Goal: Task Accomplishment & Management: Use online tool/utility

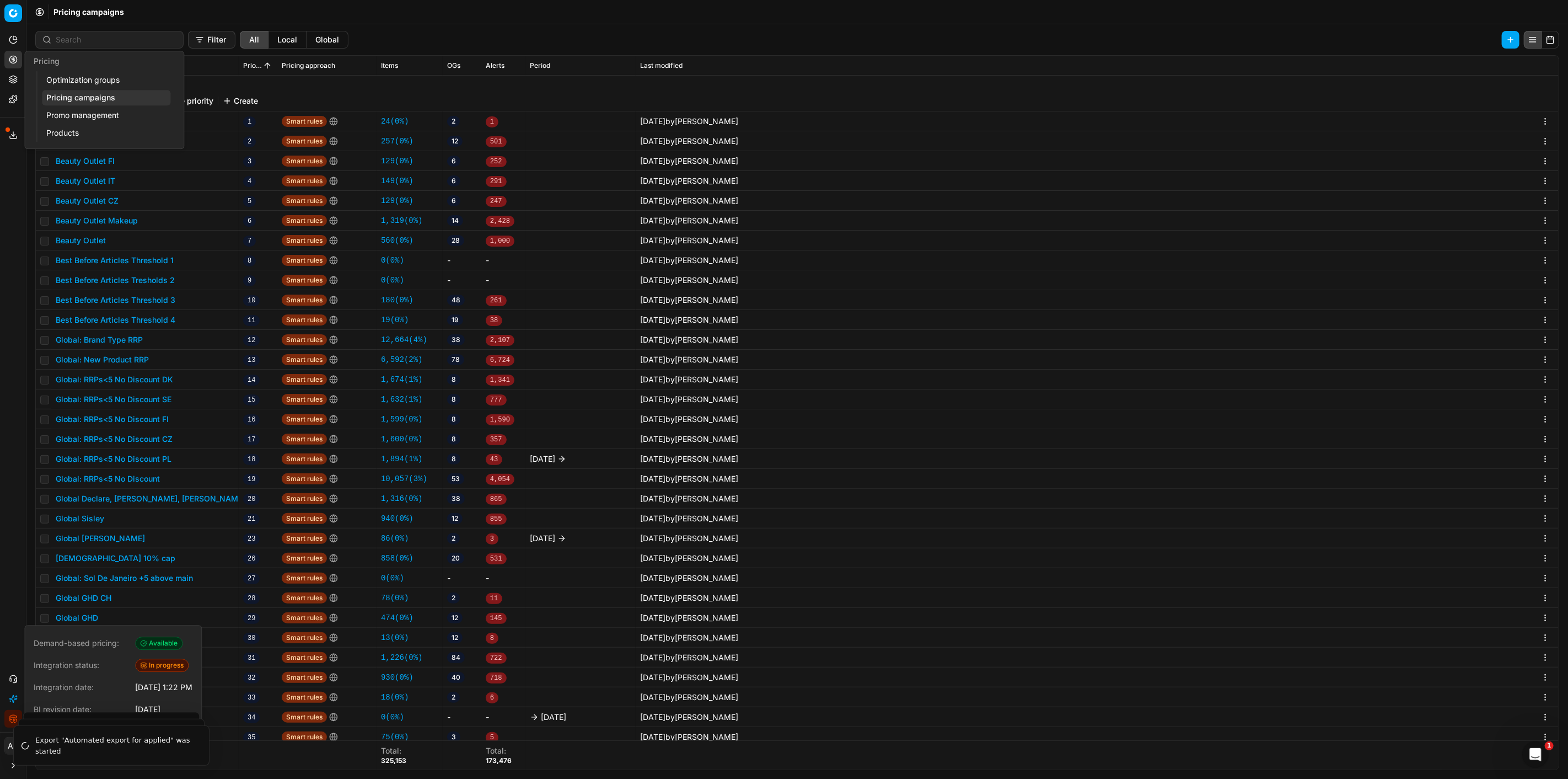
click at [63, 79] on link "Optimization groups" at bounding box center [106, 80] width 129 height 15
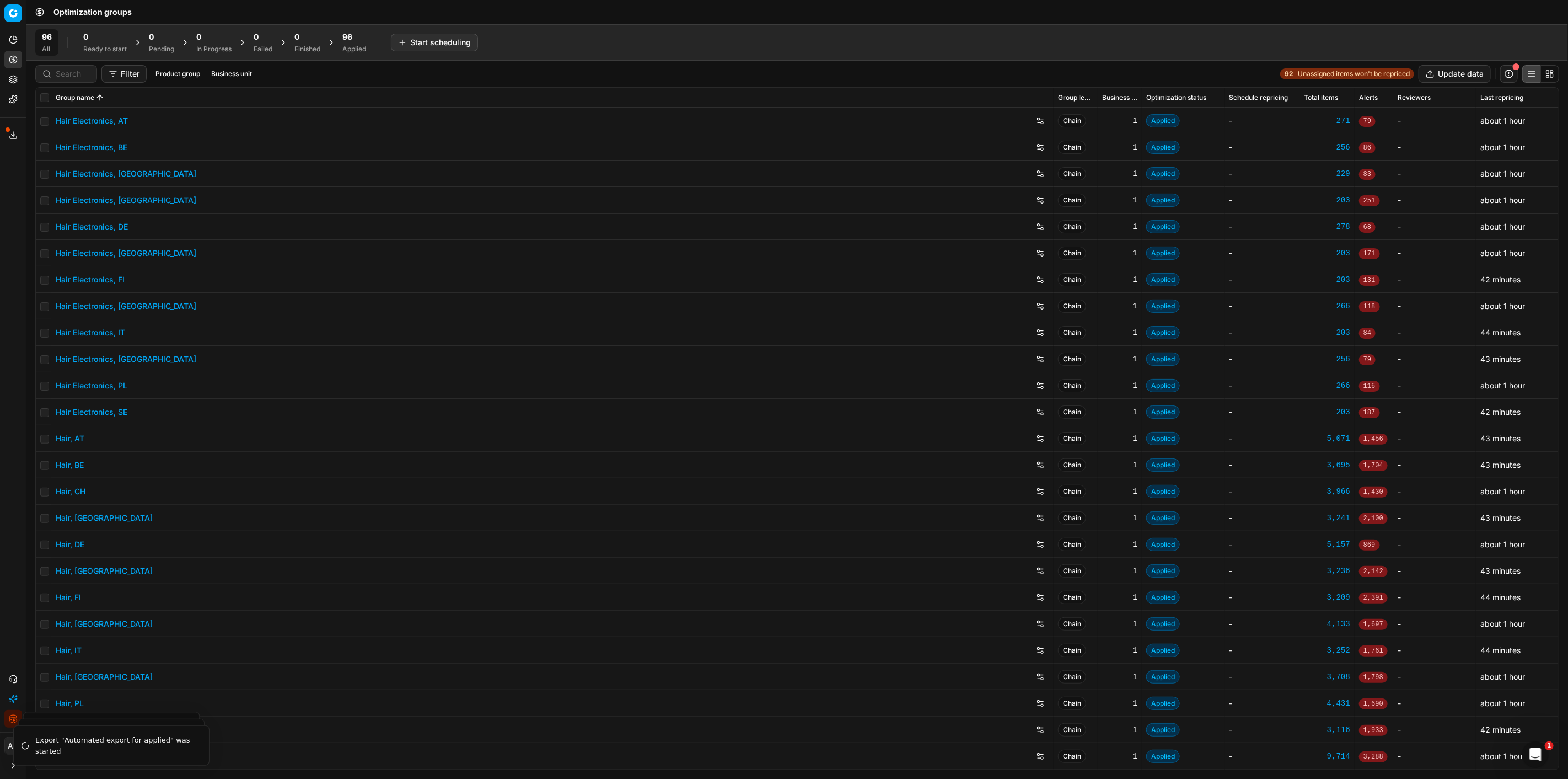
click at [351, 45] on div "Applied" at bounding box center [354, 49] width 24 height 8
click at [268, 76] on button "Business unit" at bounding box center [251, 74] width 50 height 13
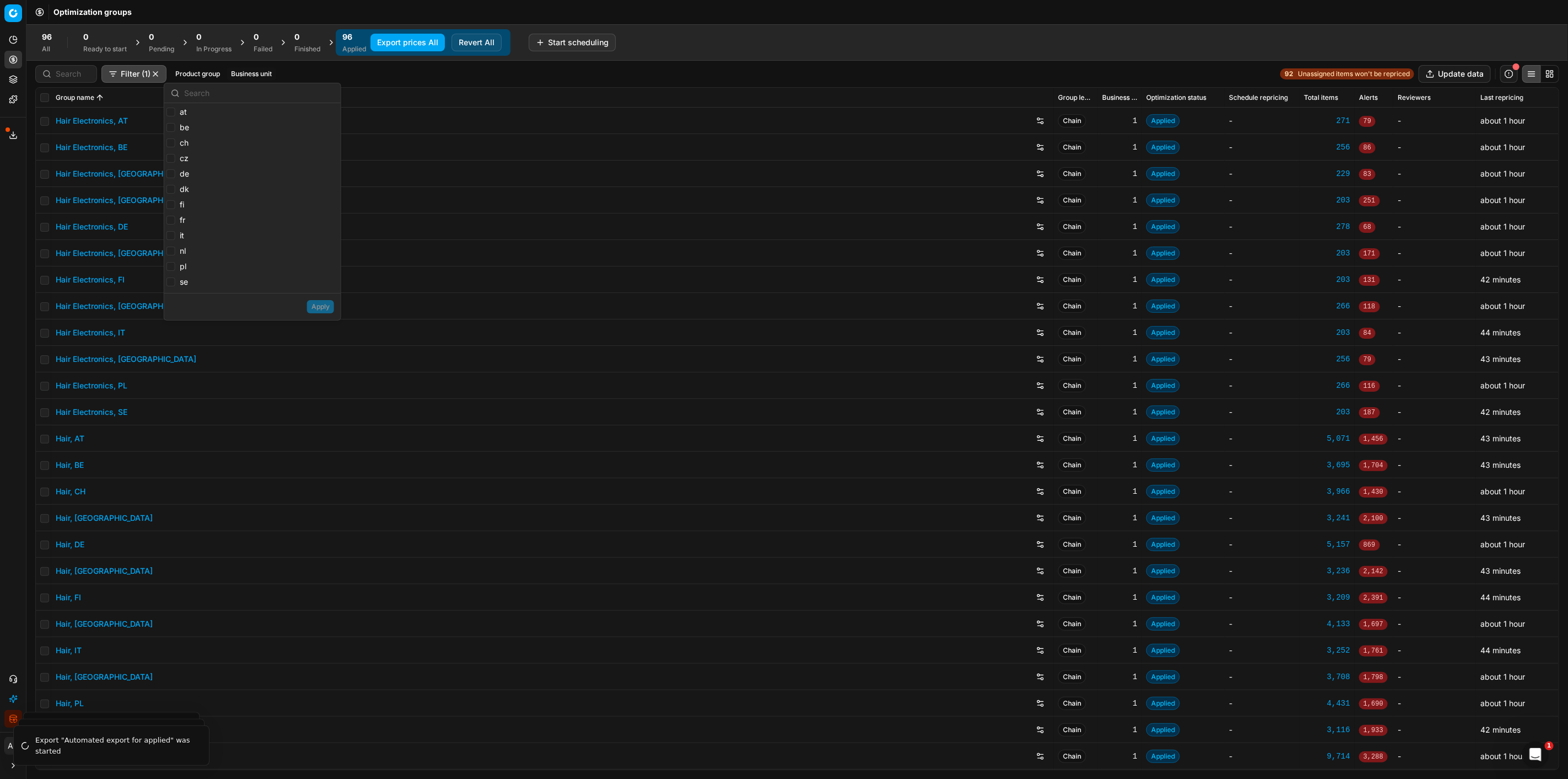
click at [175, 117] on label "at" at bounding box center [177, 112] width 20 height 11
click at [175, 116] on input "at" at bounding box center [171, 112] width 8 height 8
checkbox input "false"
click at [172, 139] on input "ch" at bounding box center [171, 143] width 8 height 8
checkbox input "true"
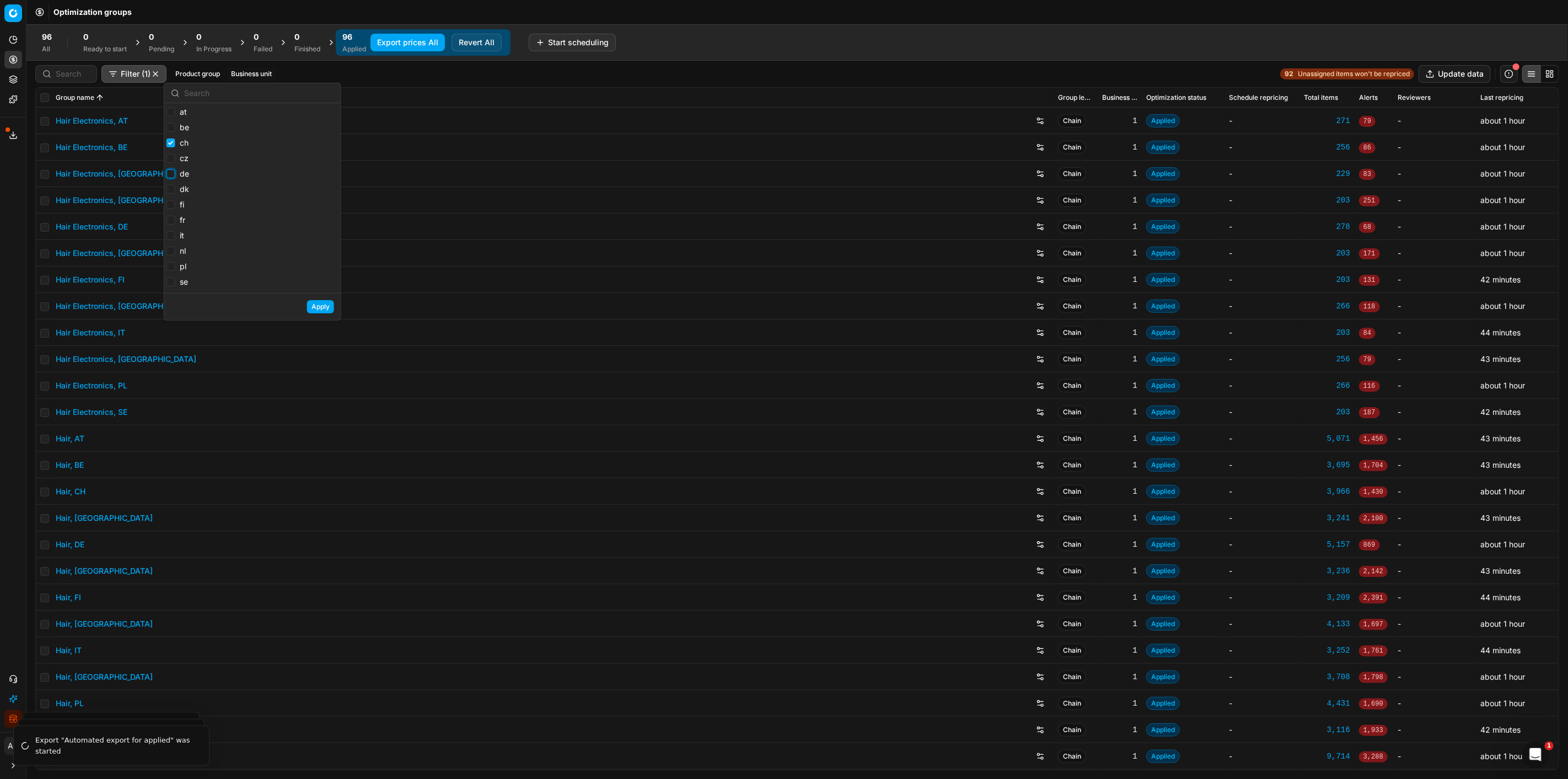
click at [171, 170] on input "de" at bounding box center [171, 173] width 8 height 8
checkbox input "true"
click at [172, 220] on input "fr" at bounding box center [171, 220] width 8 height 8
checkbox input "true"
click at [167, 266] on input "pl" at bounding box center [171, 266] width 8 height 8
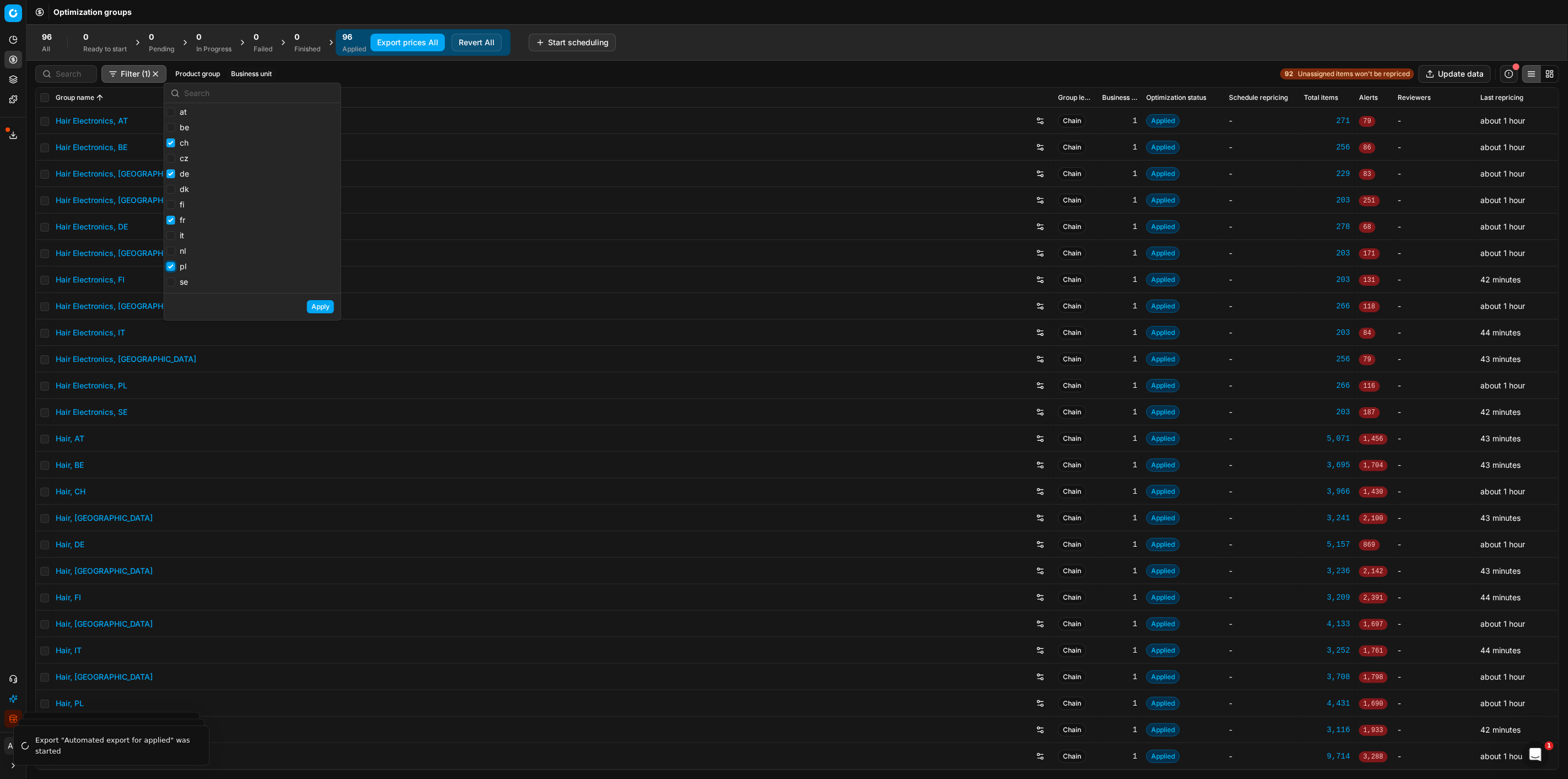
checkbox input "true"
click at [172, 251] on input "nl" at bounding box center [171, 251] width 8 height 8
checkbox input "true"
click at [170, 114] on input "at" at bounding box center [171, 112] width 8 height 8
checkbox input "true"
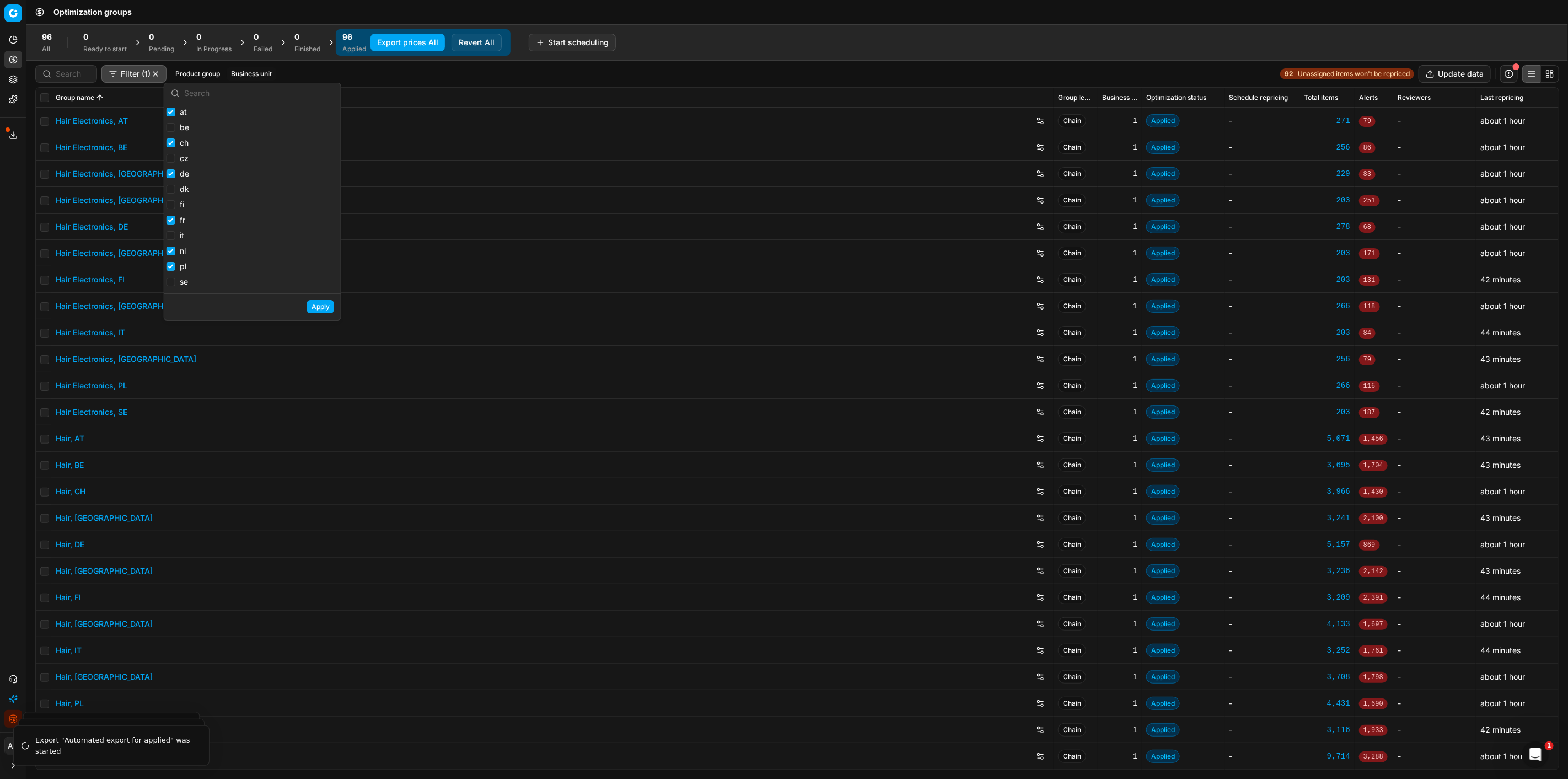
click at [311, 304] on button "Apply" at bounding box center [320, 307] width 27 height 13
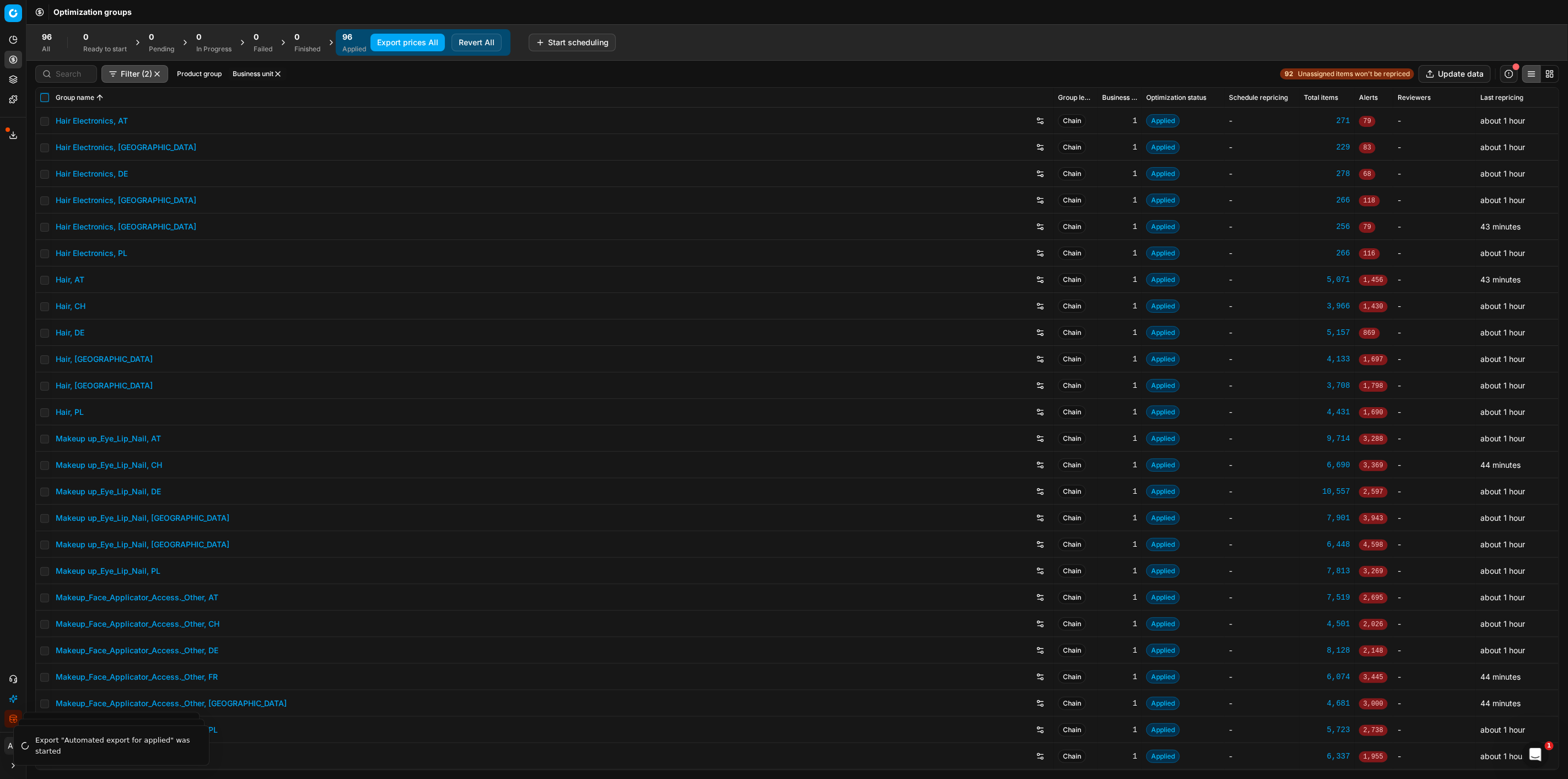
drag, startPoint x: 40, startPoint y: 98, endPoint x: 108, endPoint y: 81, distance: 70.1
click at [45, 96] on input "checkbox" at bounding box center [45, 98] width 8 height 8
checkbox input "true"
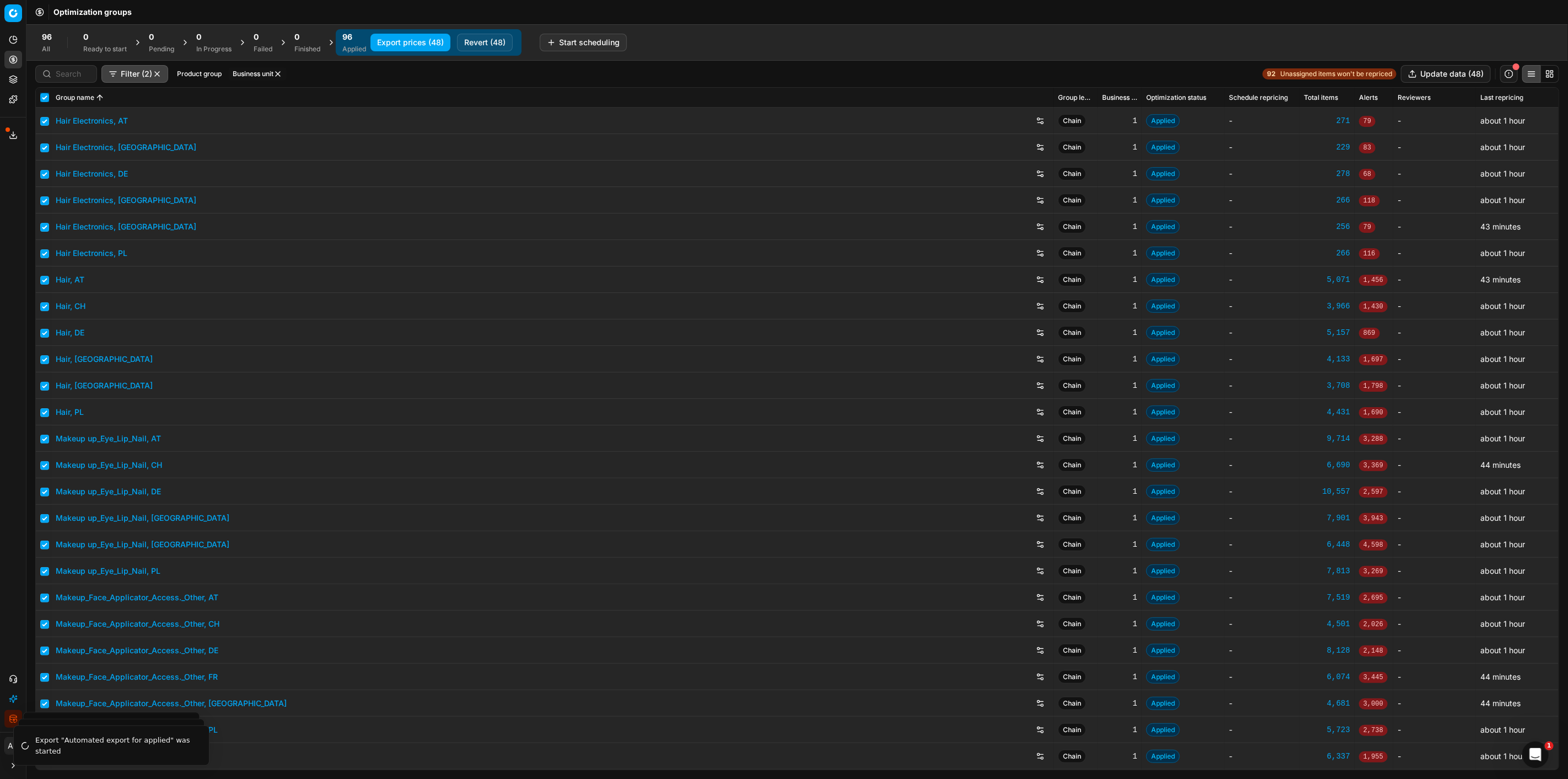
checkbox input "true"
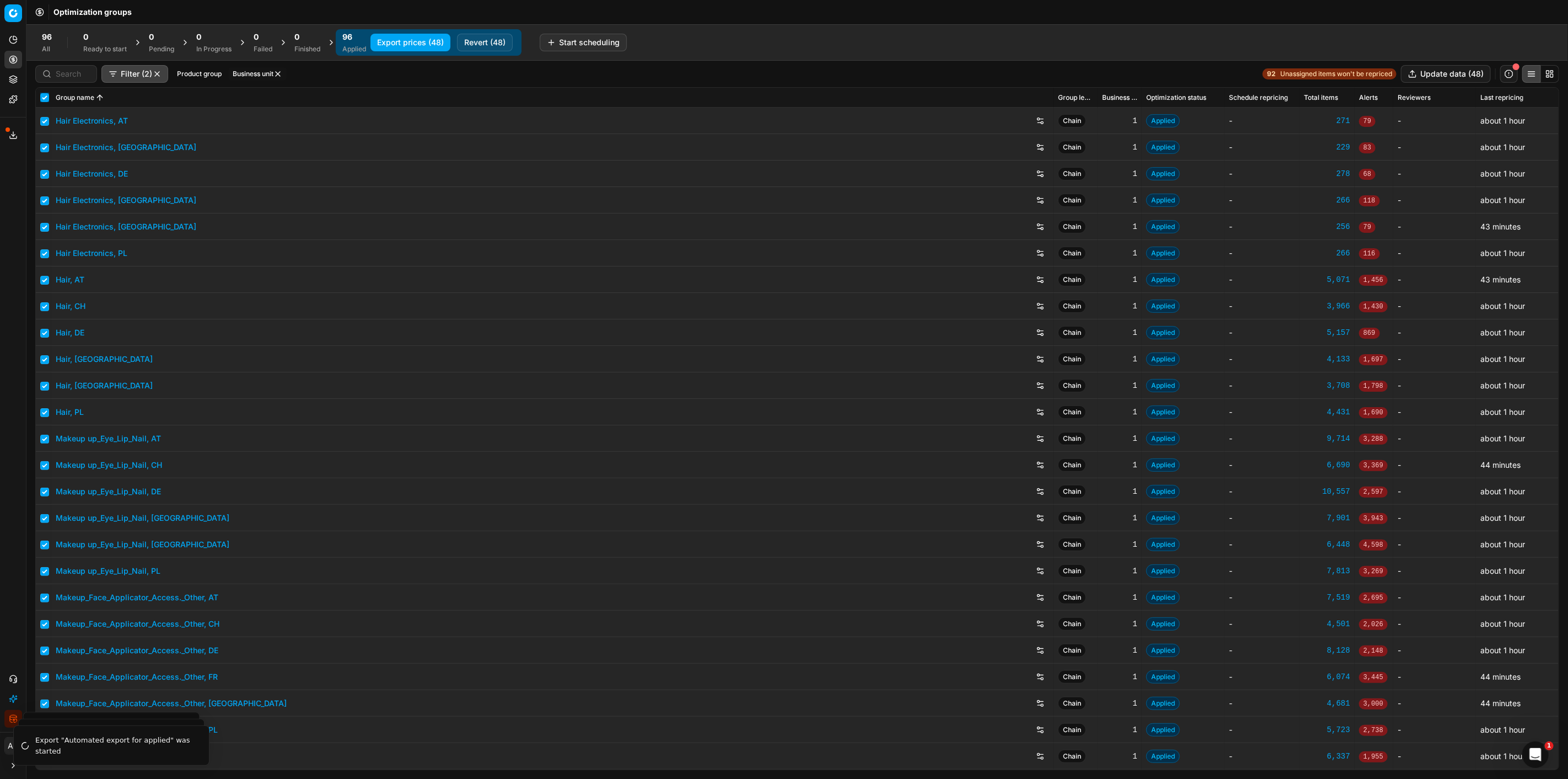
checkbox input "true"
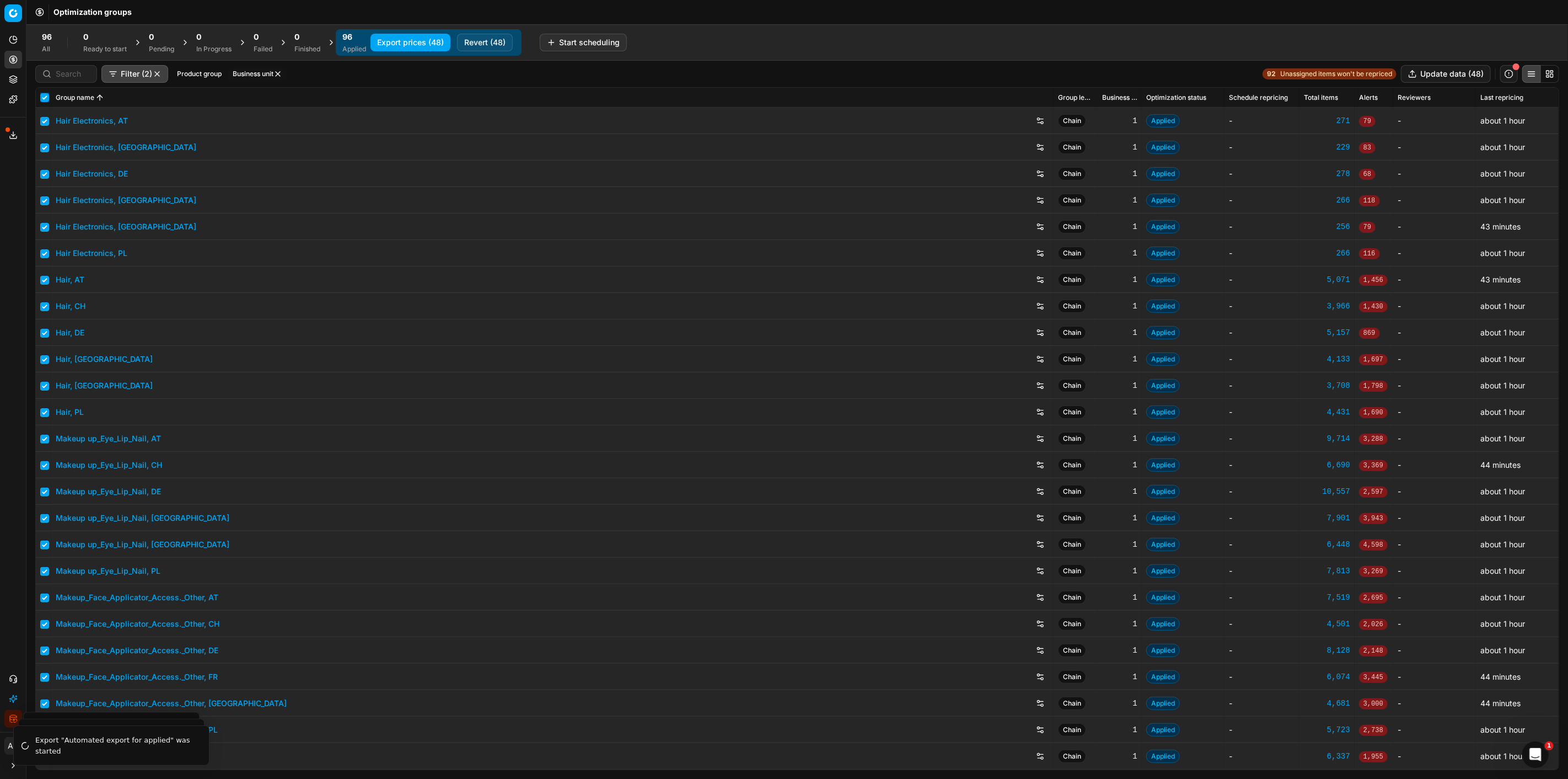
checkbox input "true"
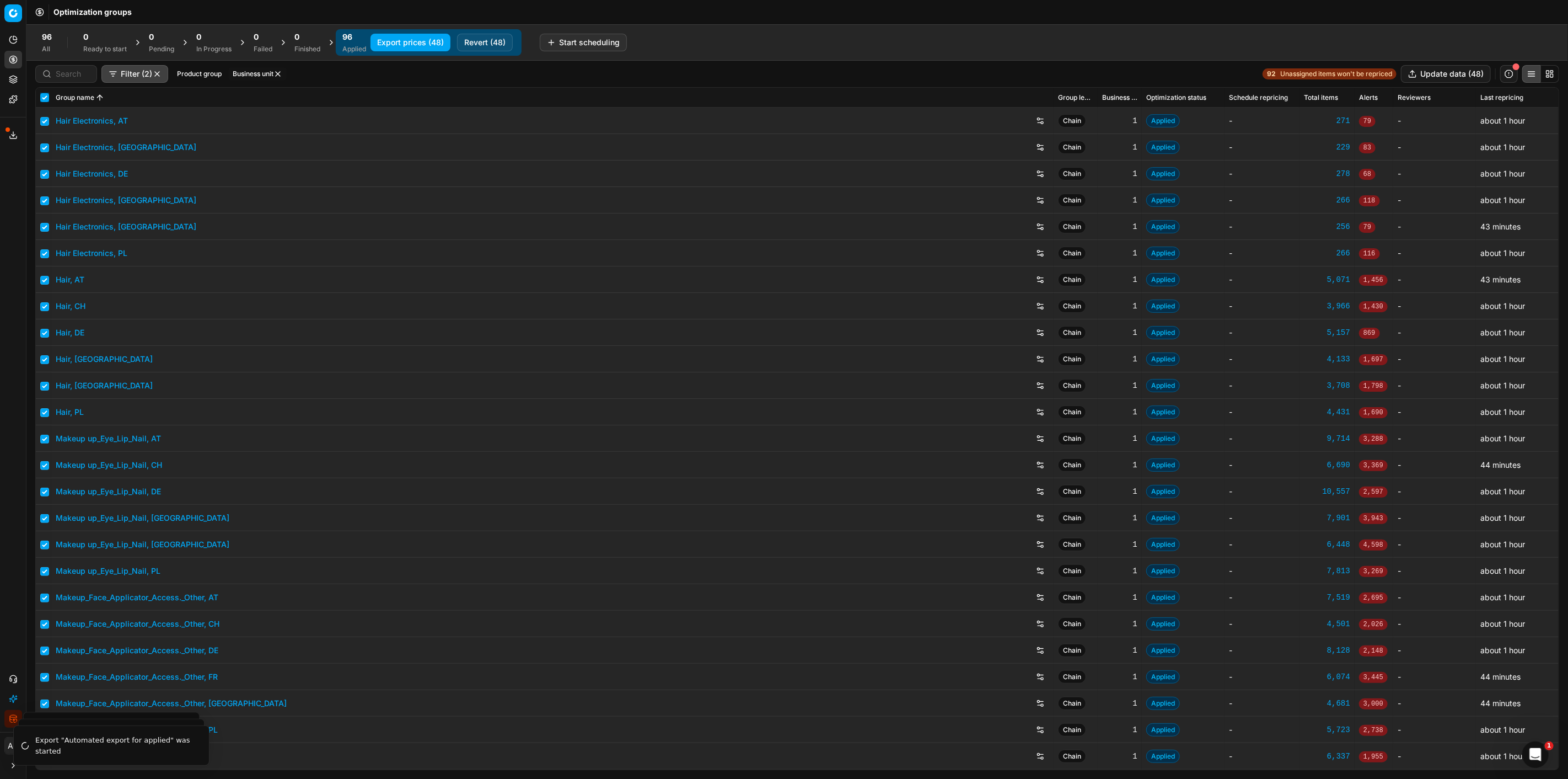
checkbox input "true"
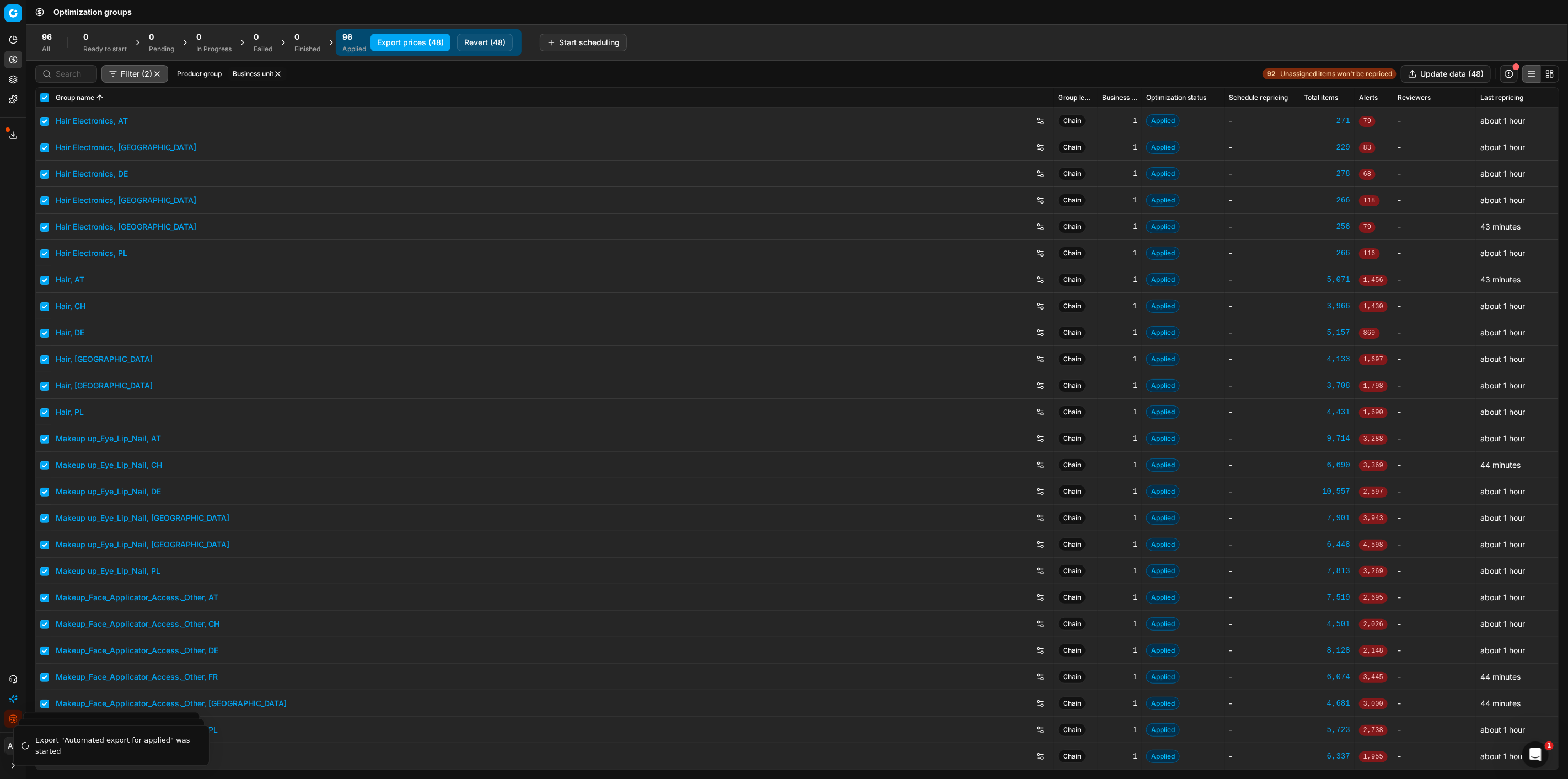
checkbox input "true"
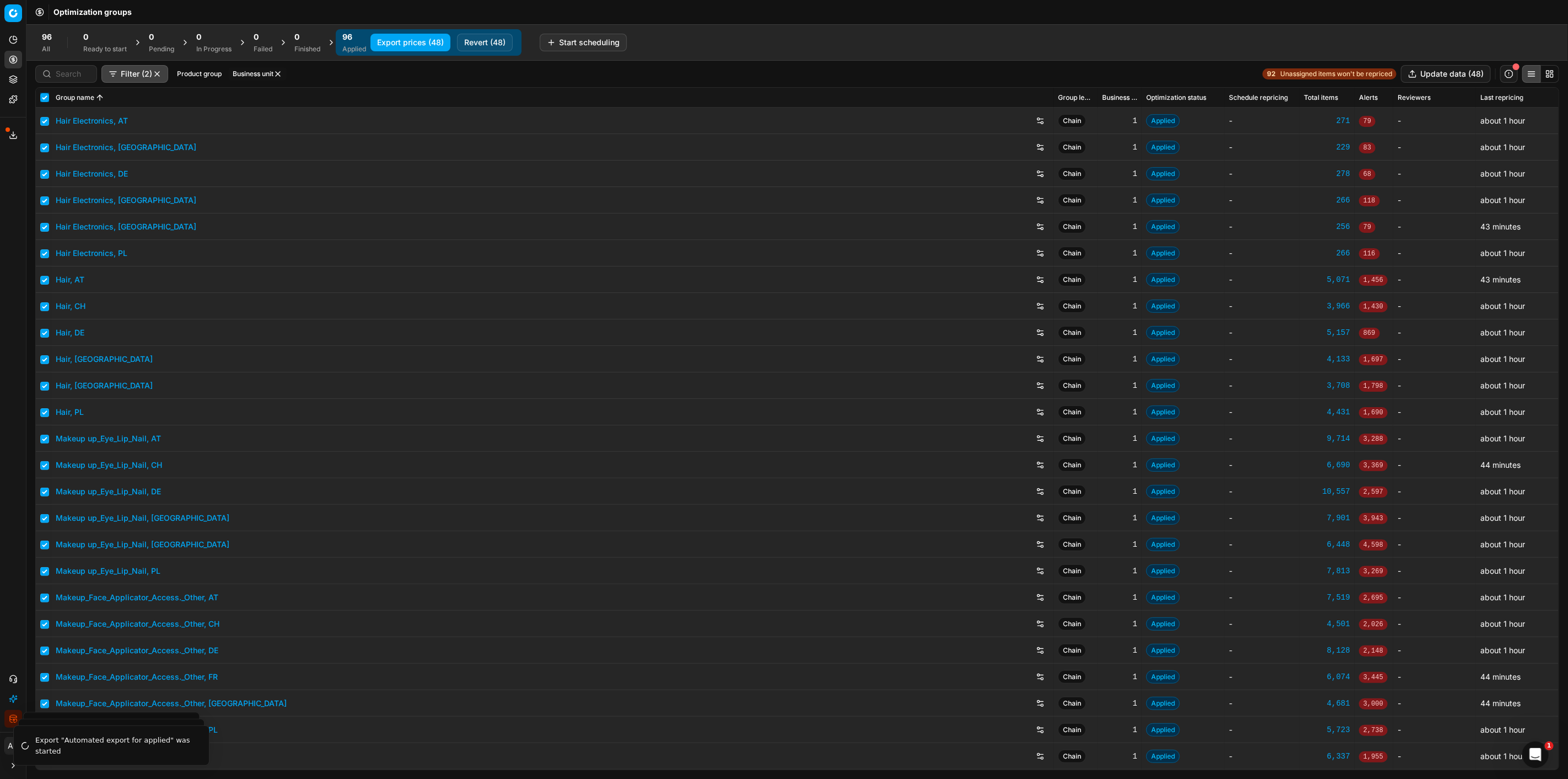
checkbox input "true"
click at [398, 43] on button "Export prices (48)" at bounding box center [410, 42] width 80 height 18
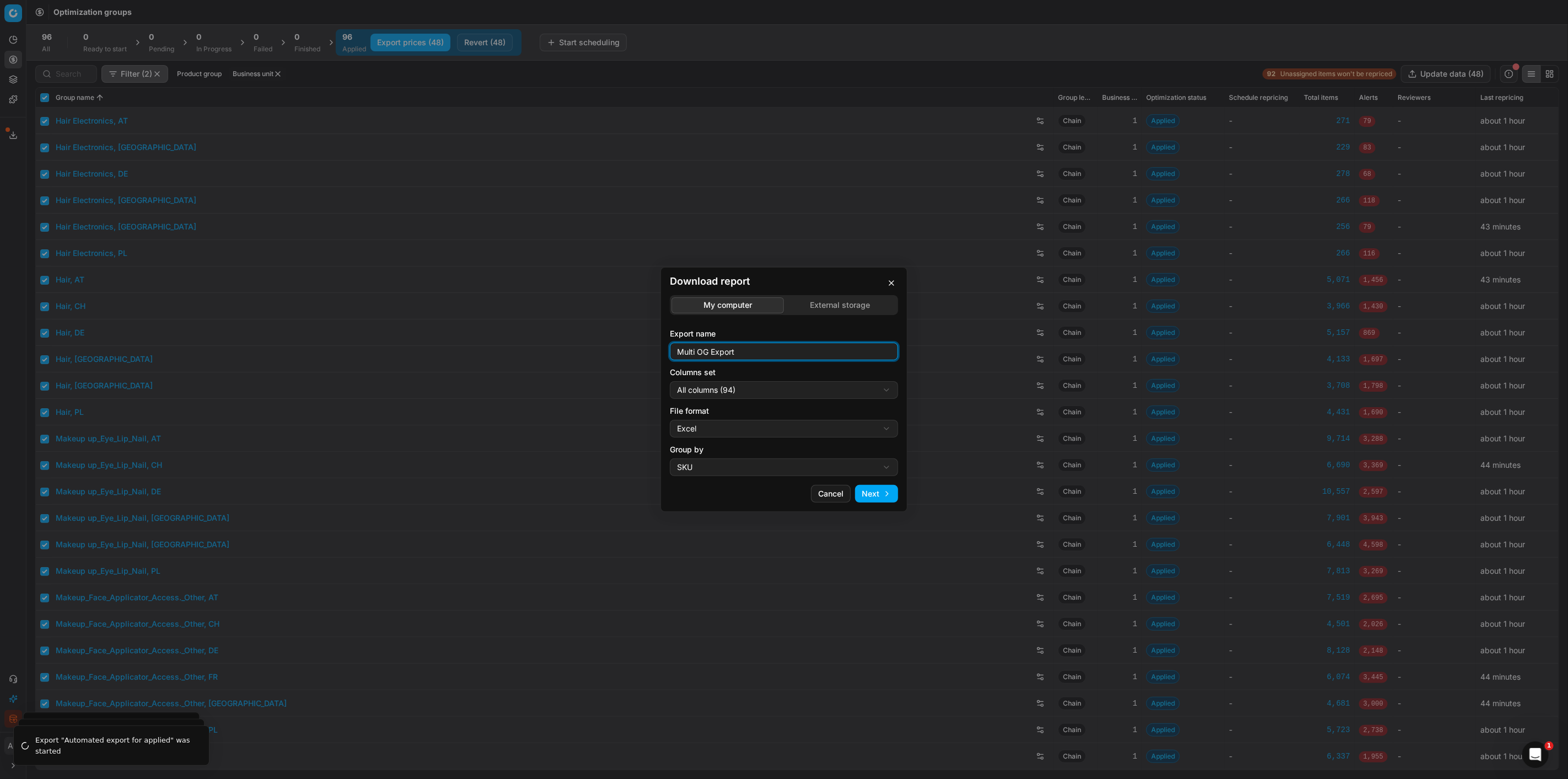
click at [760, 356] on input "Multi OG Export" at bounding box center [784, 352] width 219 height 17
type input "Multi OG Export_all old"
click at [756, 391] on div "Download report My computer External storage Export name Multi OG Export_all ol…" at bounding box center [784, 390] width 1568 height 779
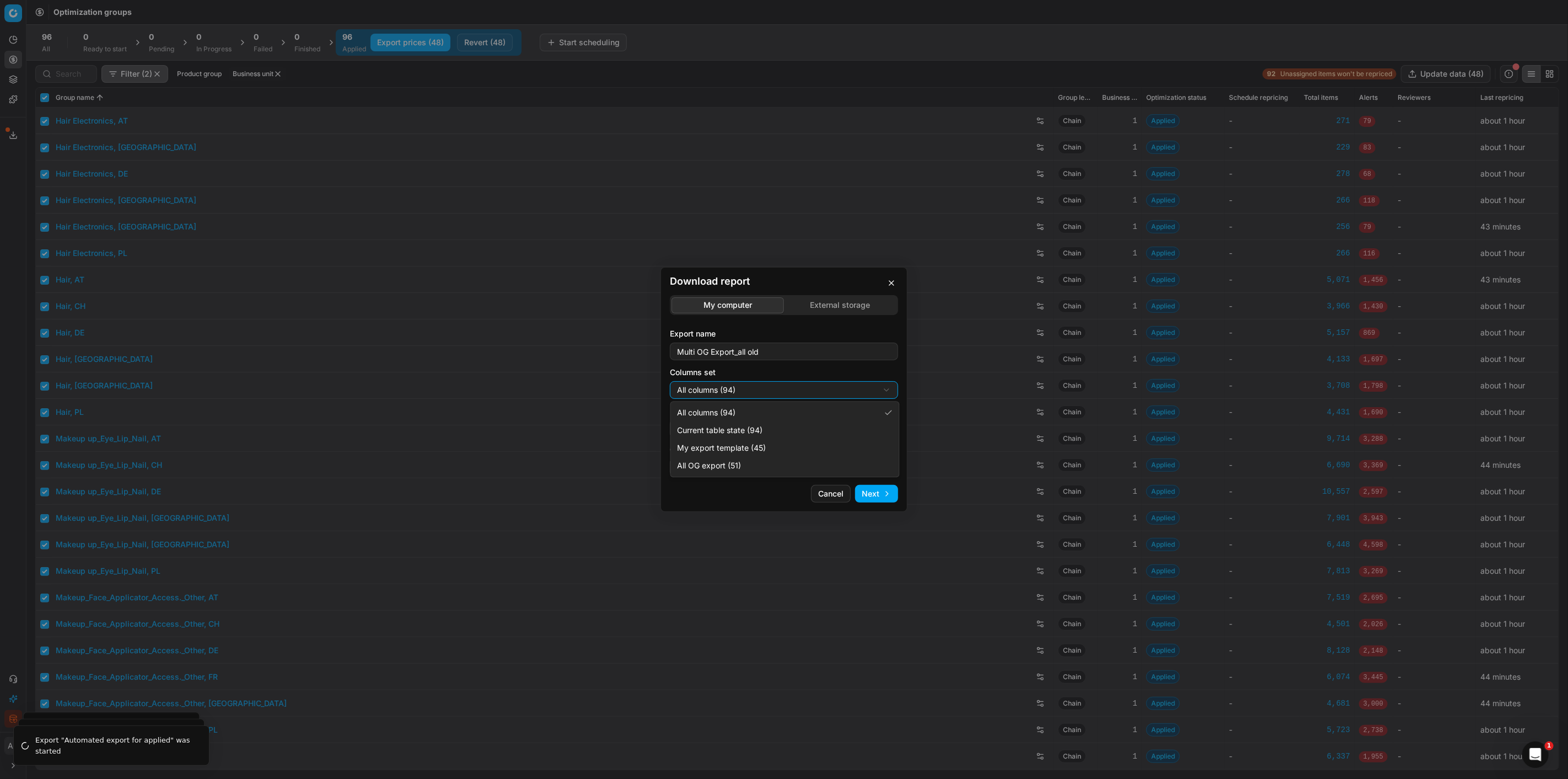
select select "custom"
click at [863, 431] on div "Download report My computer External storage Export name Multi OG Export_all ol…" at bounding box center [784, 390] width 1568 height 779
select select "csv"
click at [886, 495] on button "Next" at bounding box center [877, 493] width 43 height 18
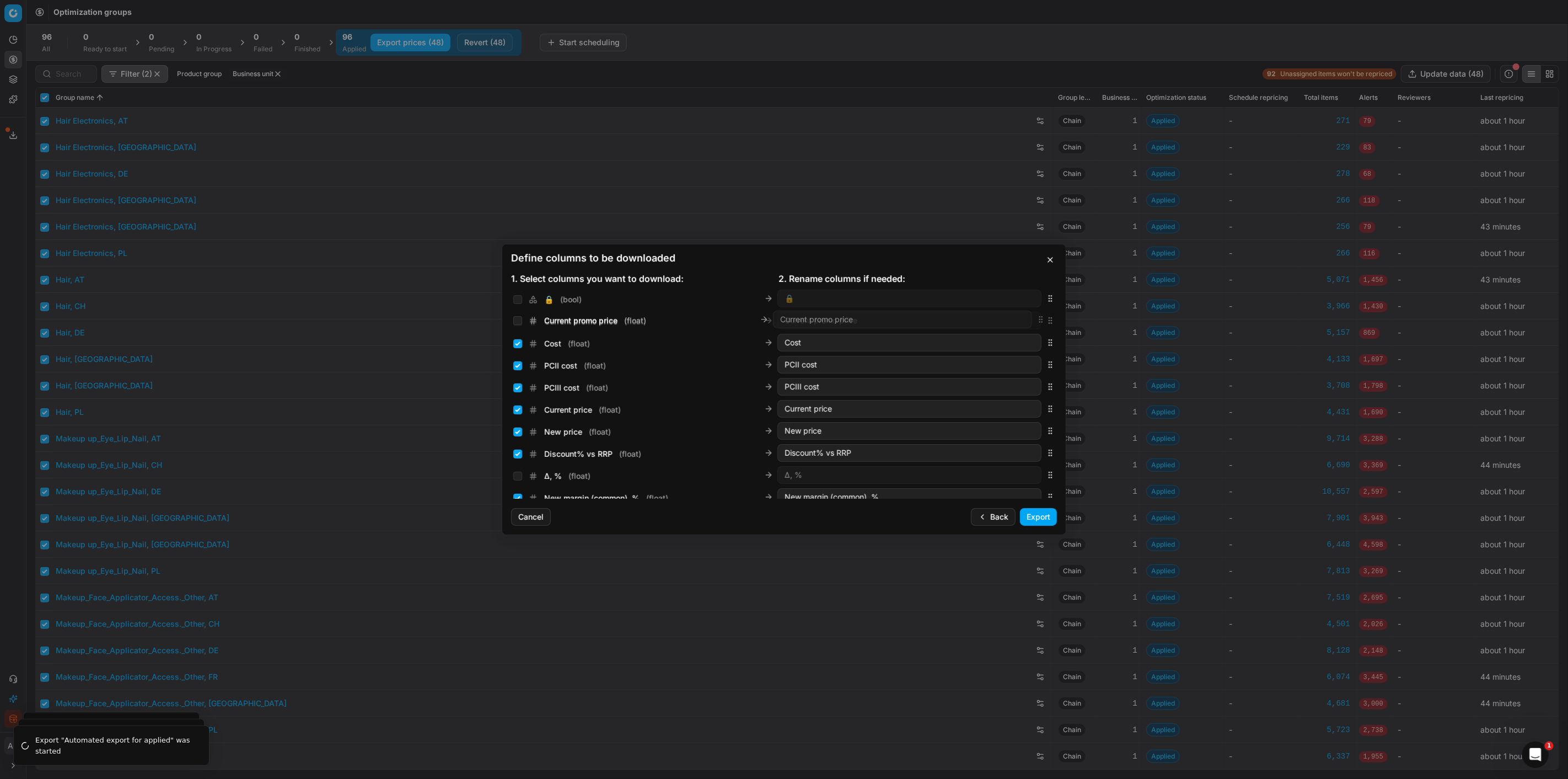
scroll to position [167, 0]
drag, startPoint x: 1037, startPoint y: 393, endPoint x: 1033, endPoint y: 417, distance: 24.3
click at [1033, 417] on div "Current promo price ( float ) Current promo price" at bounding box center [784, 417] width 546 height 22
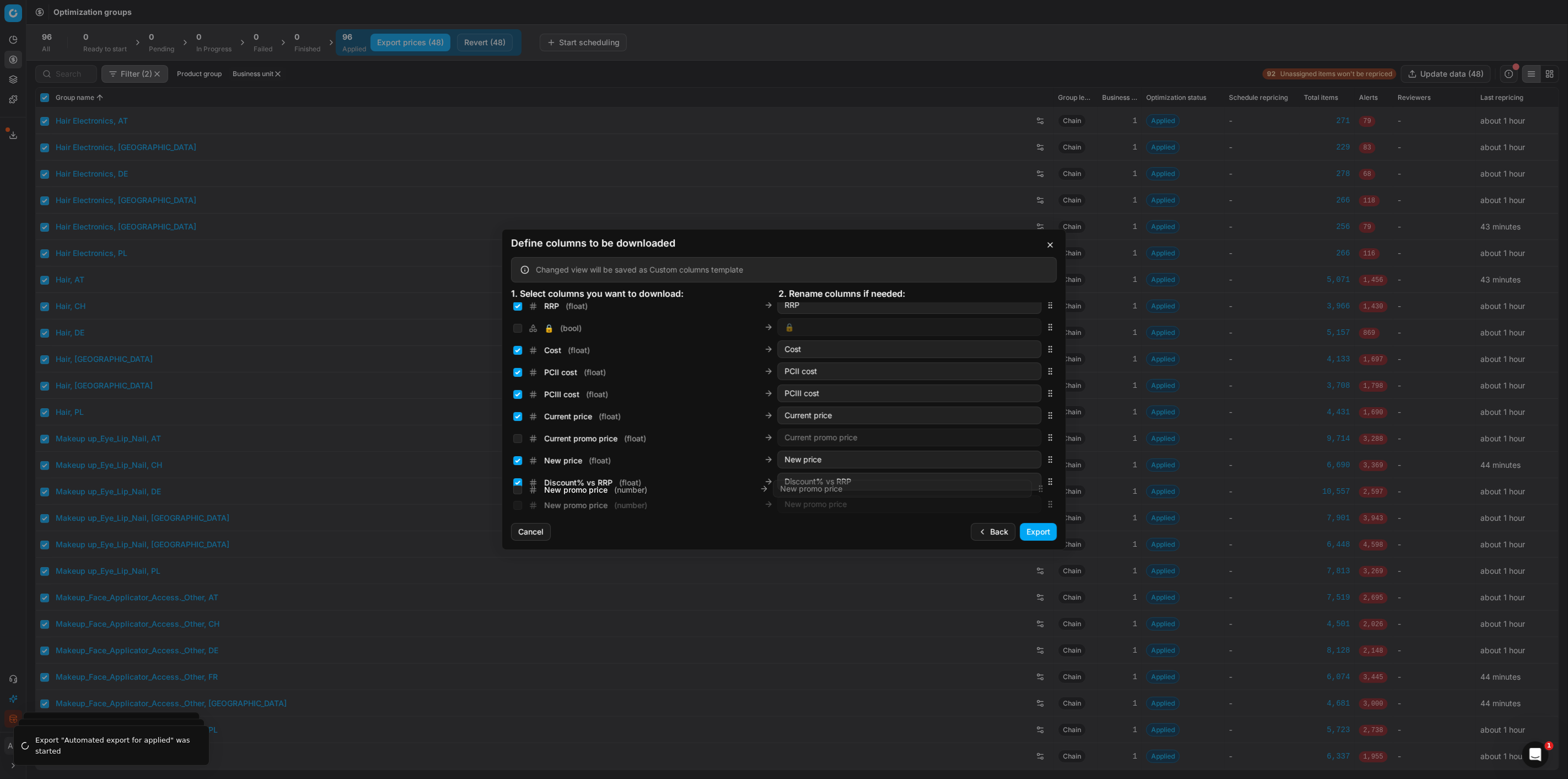
scroll to position [170, 0]
drag, startPoint x: 1043, startPoint y: 407, endPoint x: 1031, endPoint y: 473, distance: 67.1
click at [1031, 473] on div "New promo price ( number ) New promo price" at bounding box center [784, 474] width 546 height 22
click at [518, 411] on input "Current price ( float )" at bounding box center [517, 409] width 8 height 8
checkbox input "false"
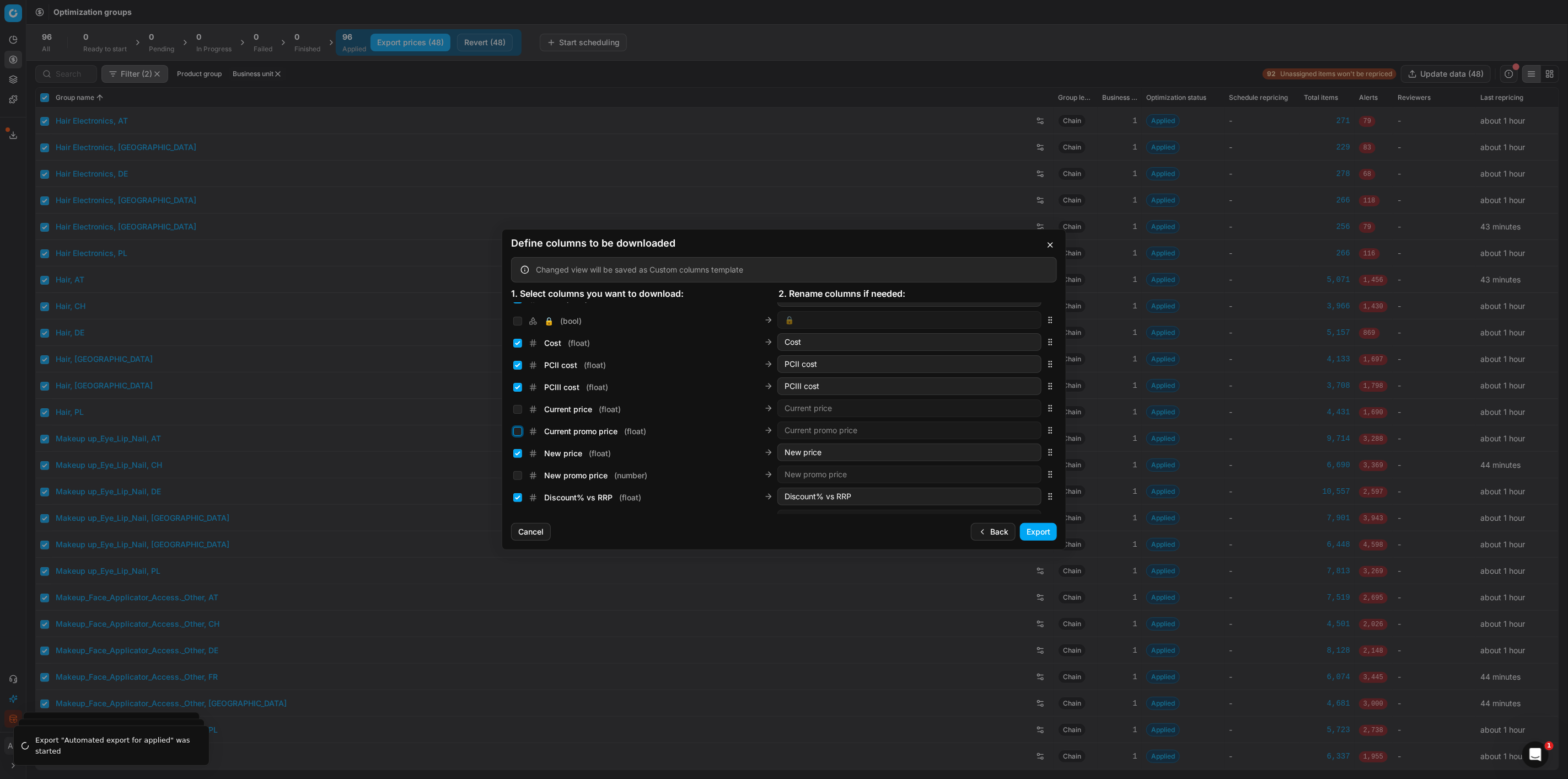
click at [520, 432] on input "Current promo price ( float )" at bounding box center [517, 431] width 8 height 8
checkbox input "true"
click at [517, 453] on input "New price ( float )" at bounding box center [517, 453] width 8 height 8
checkbox input "false"
click at [515, 474] on input "New promo price ( number )" at bounding box center [517, 475] width 8 height 8
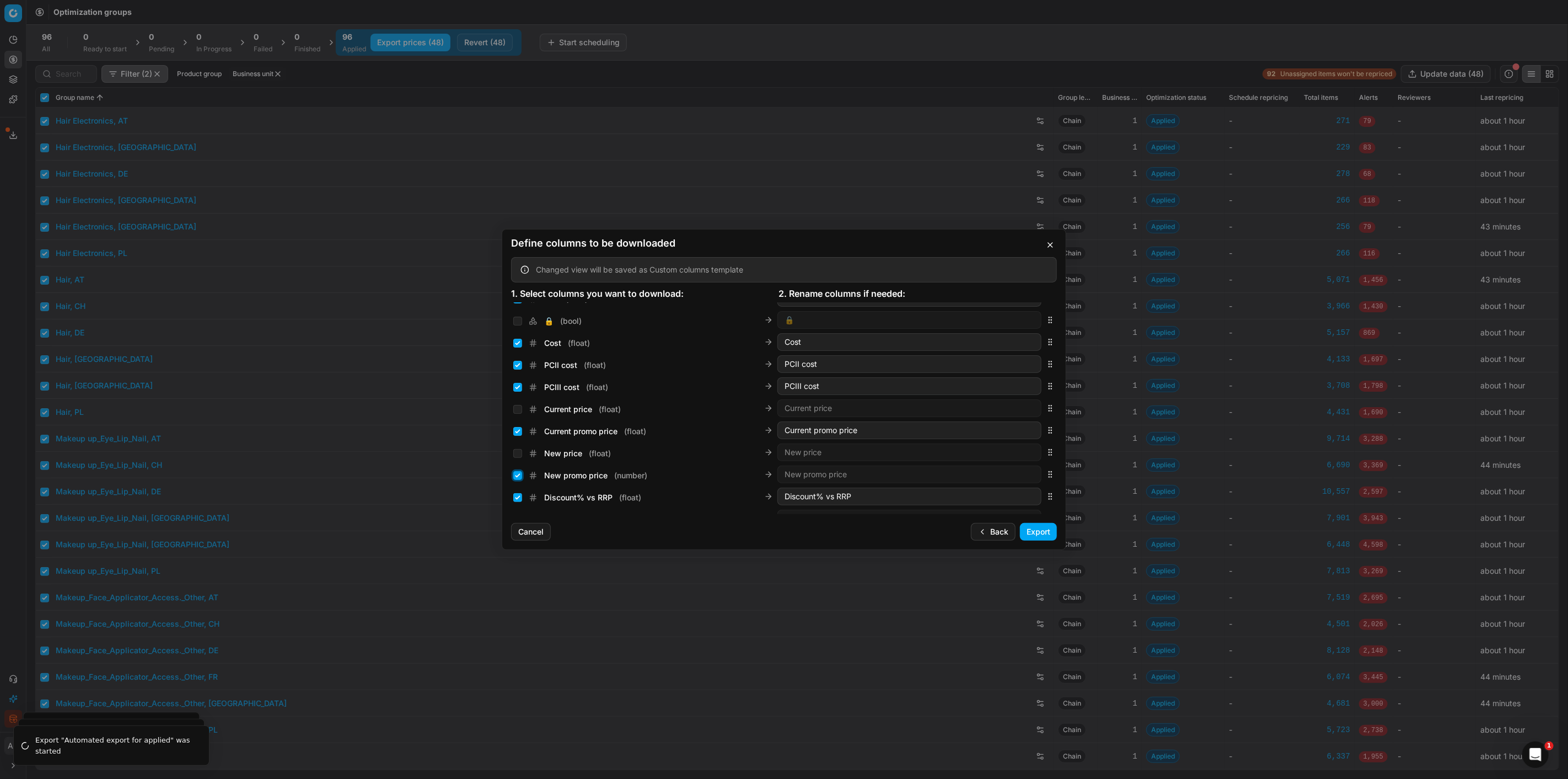
checkbox input "true"
click at [1040, 531] on button "Export" at bounding box center [1039, 531] width 37 height 18
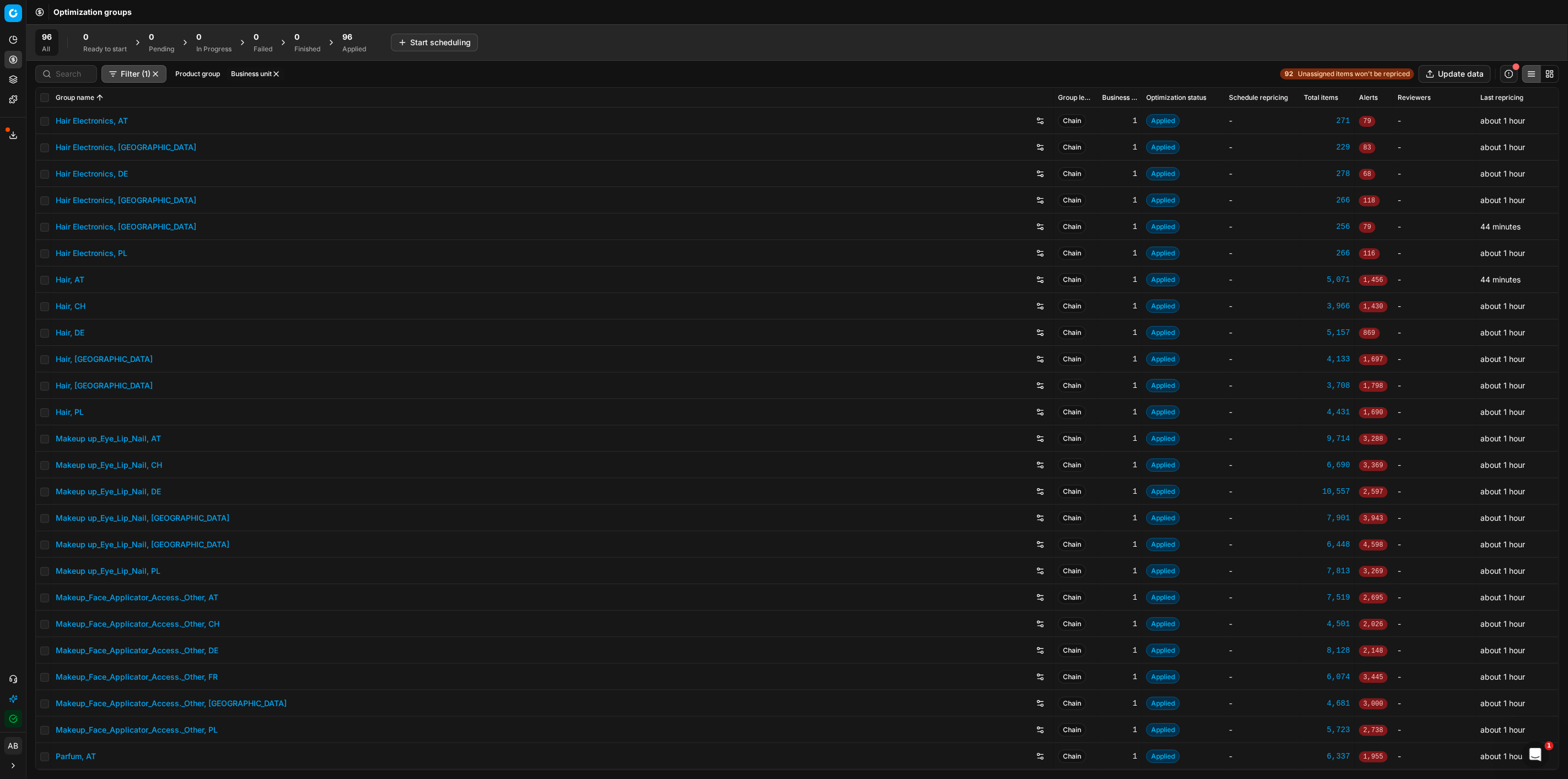
click at [8, 134] on icon at bounding box center [13, 135] width 8 height 8
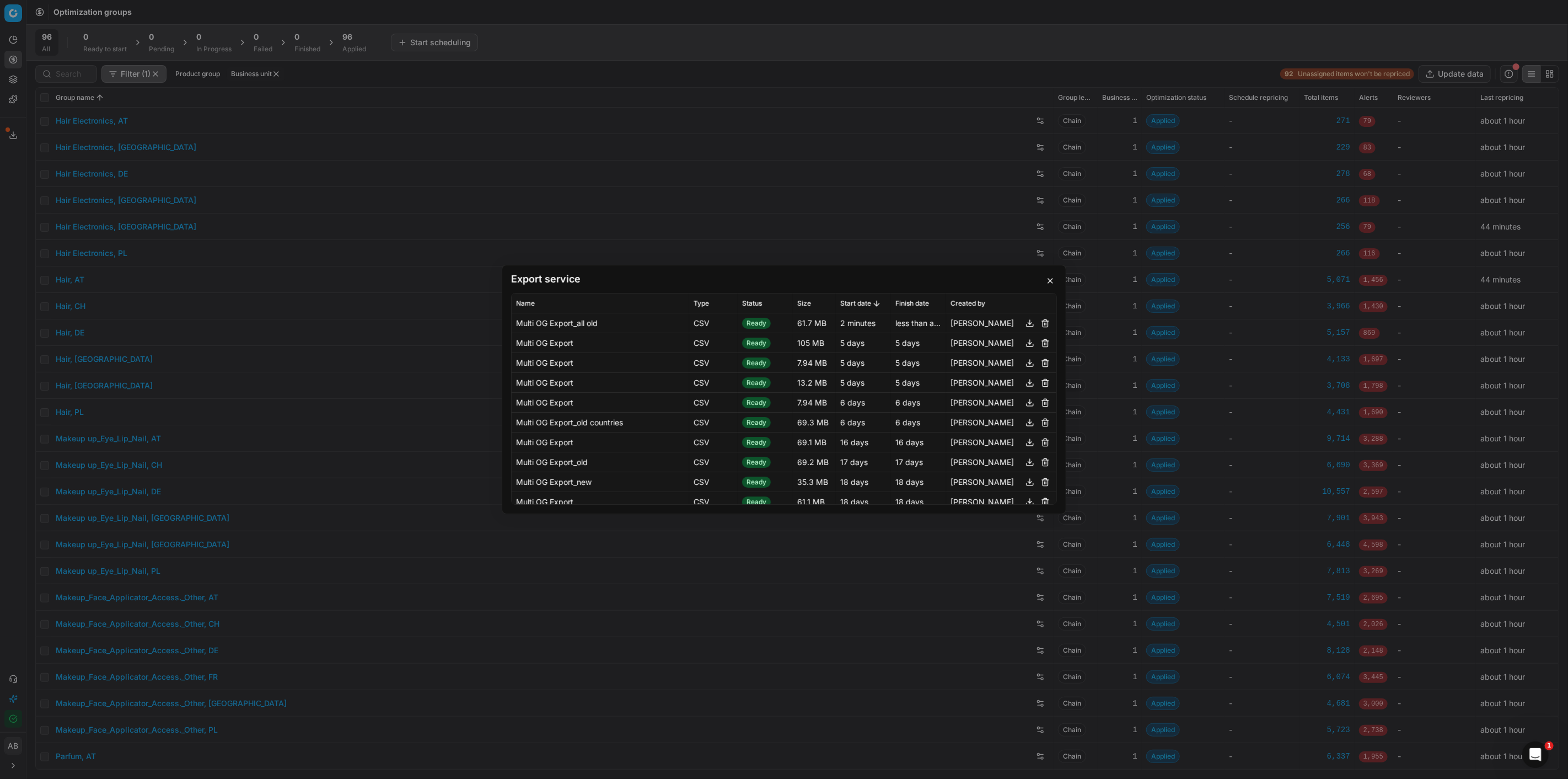
click at [1024, 321] on button "button" at bounding box center [1030, 323] width 13 height 13
